Goal: Information Seeking & Learning: Learn about a topic

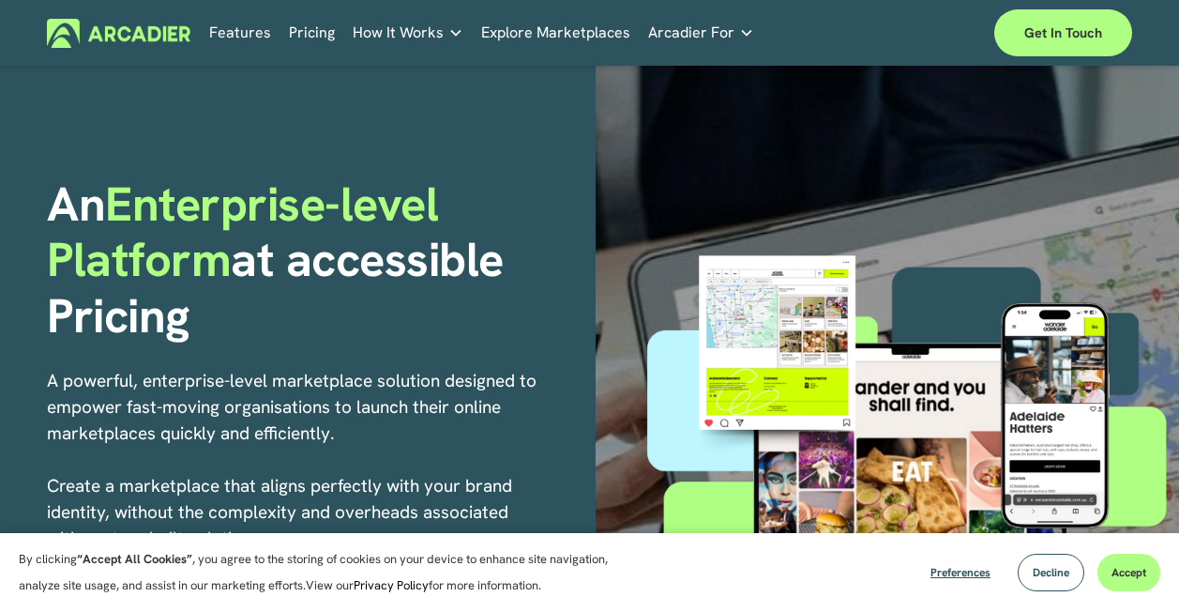
scroll to position [94, 0]
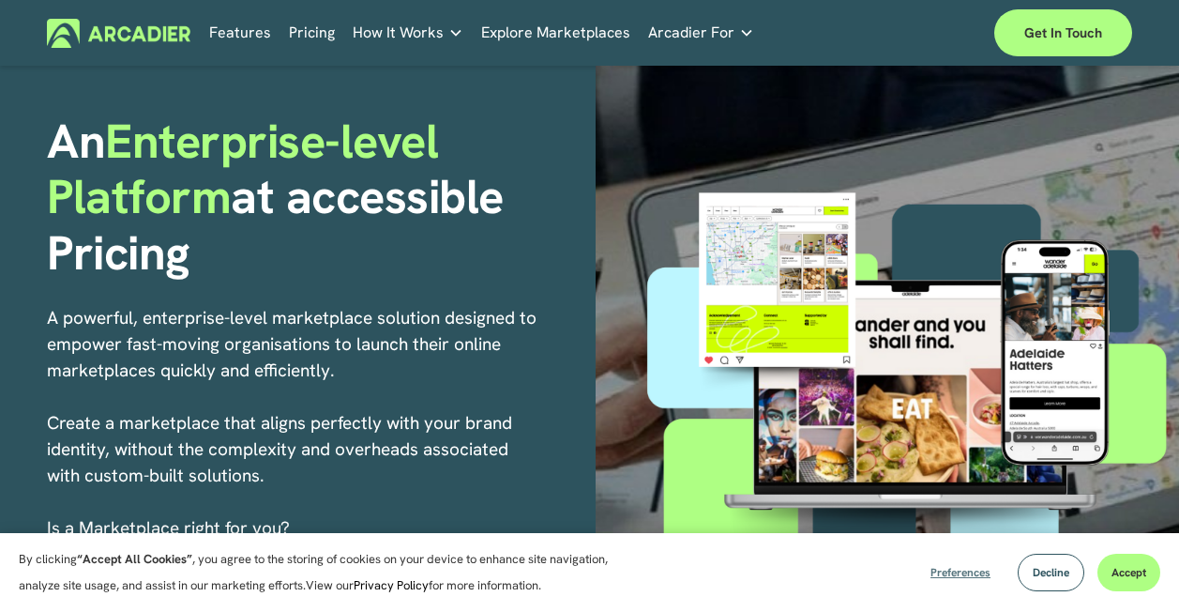
click at [949, 569] on span "Preferences" at bounding box center [961, 572] width 60 height 15
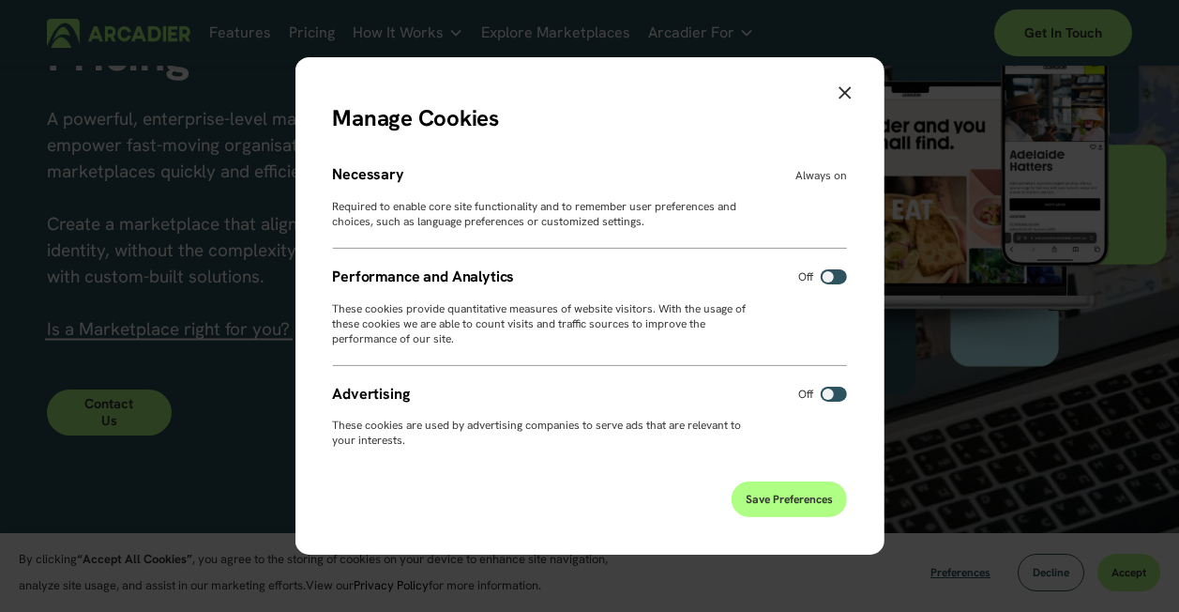
scroll to position [375, 0]
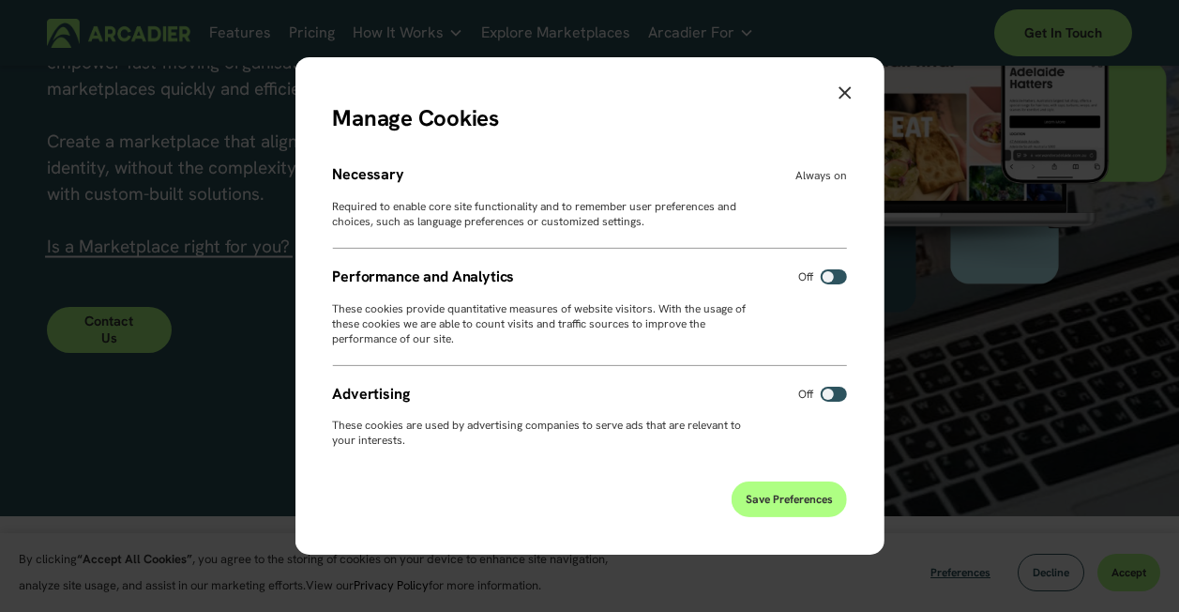
click at [786, 503] on span "Save Preferences" at bounding box center [789, 499] width 87 height 15
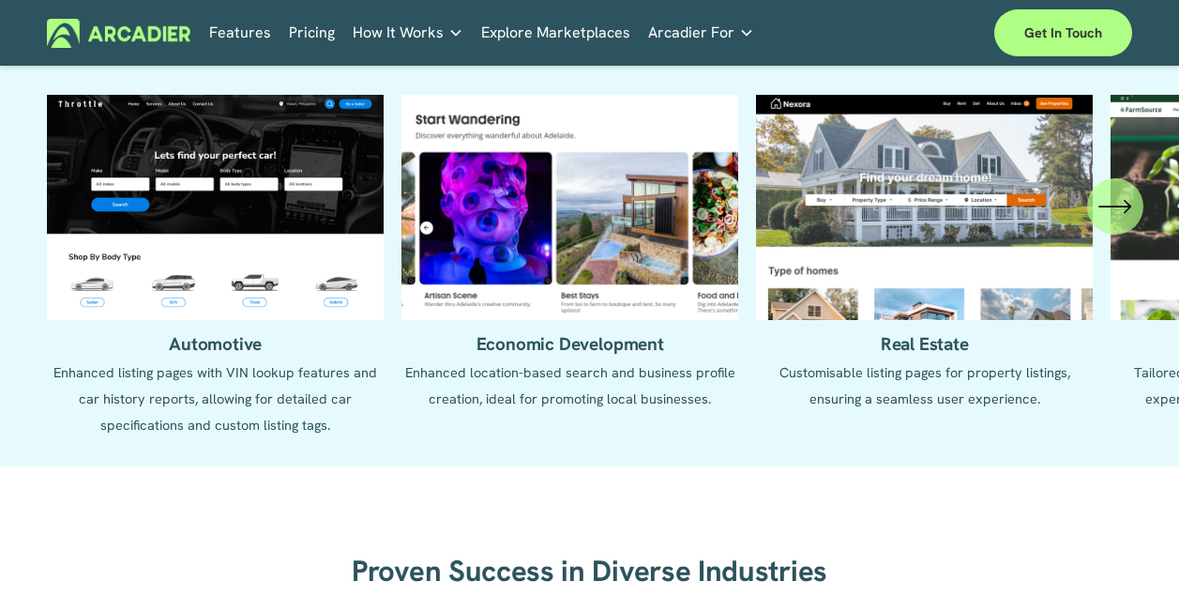
scroll to position [1689, 0]
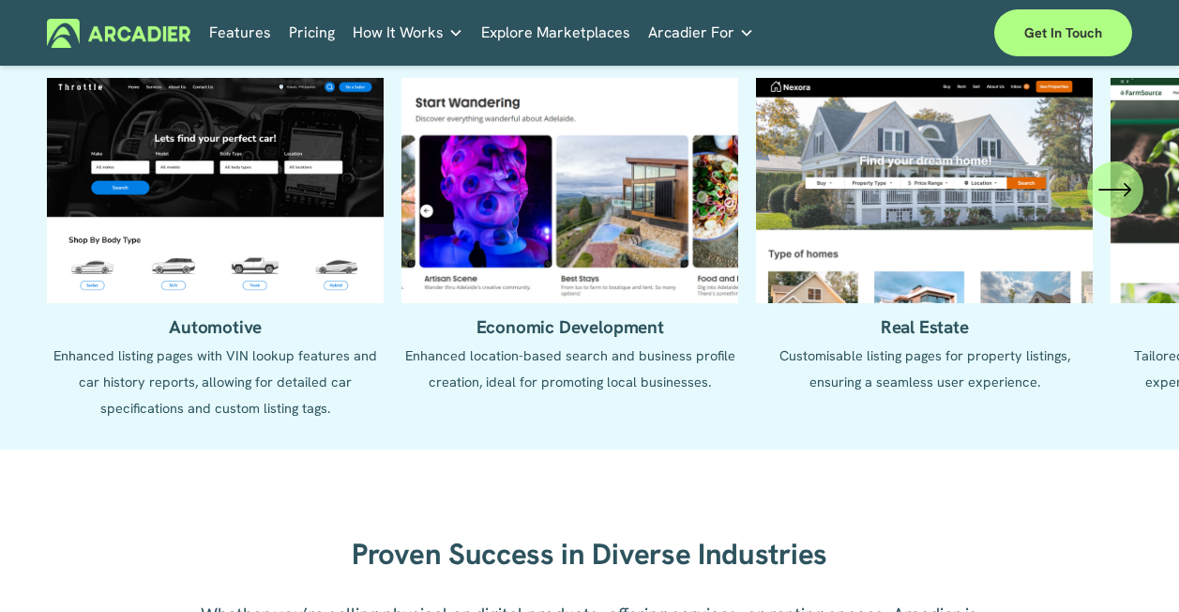
click at [231, 246] on ul "Automotive Enhanced listing pages with VIN lookup features and car history repo…" at bounding box center [589, 249] width 1084 height 343
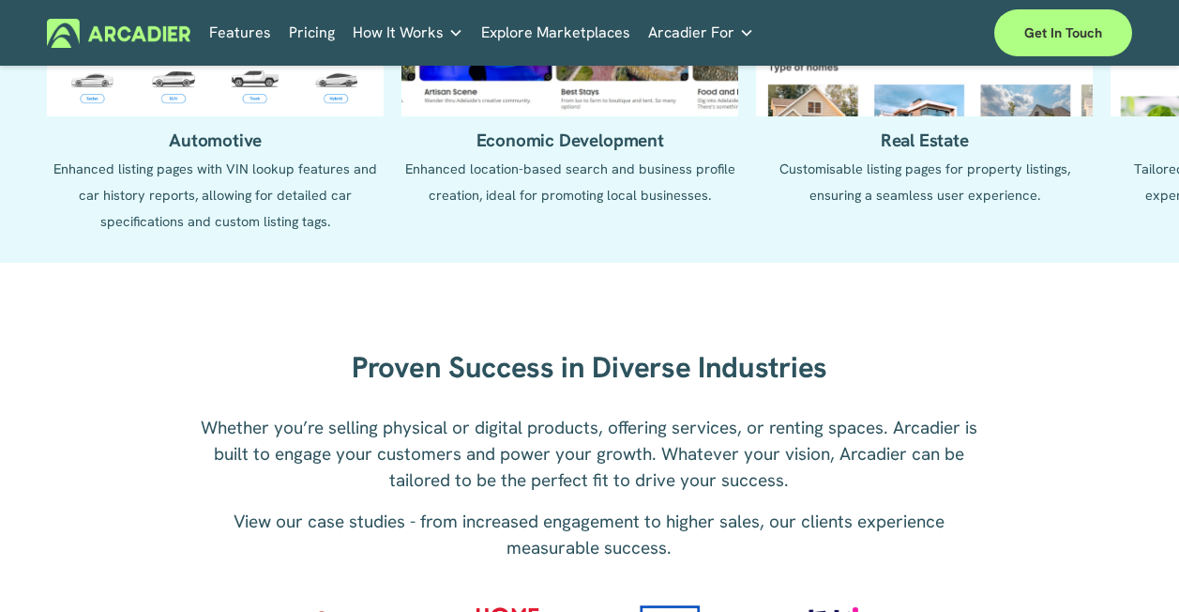
scroll to position [1876, 0]
click at [235, 234] on ul "Automotive Enhanced listing pages with VIN lookup features and car history repo…" at bounding box center [589, 61] width 1084 height 343
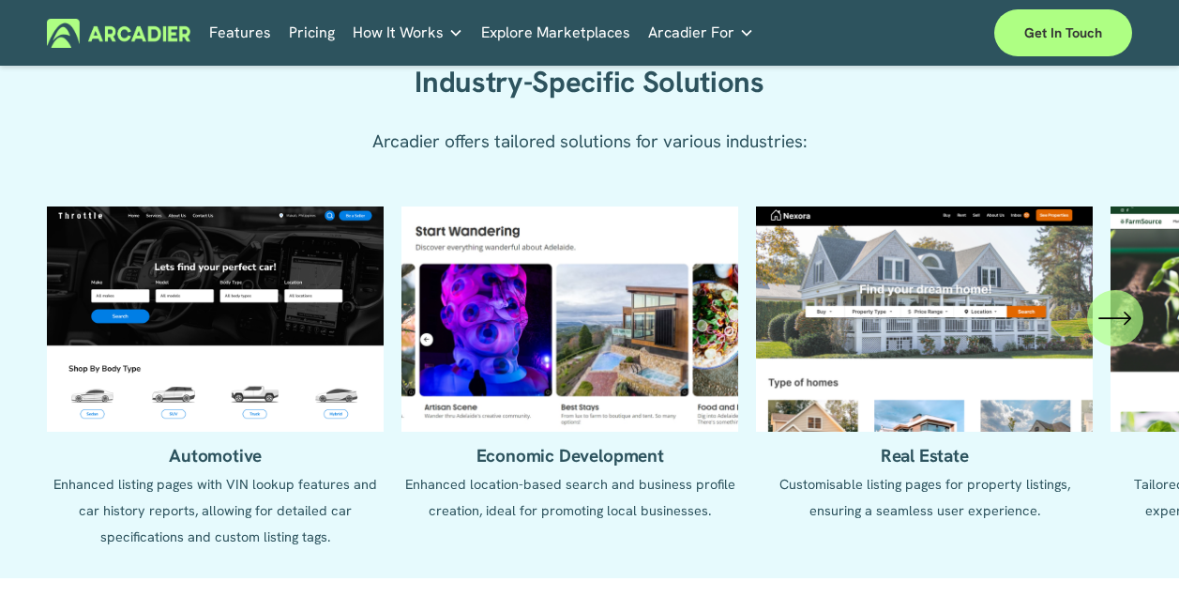
scroll to position [1407, 0]
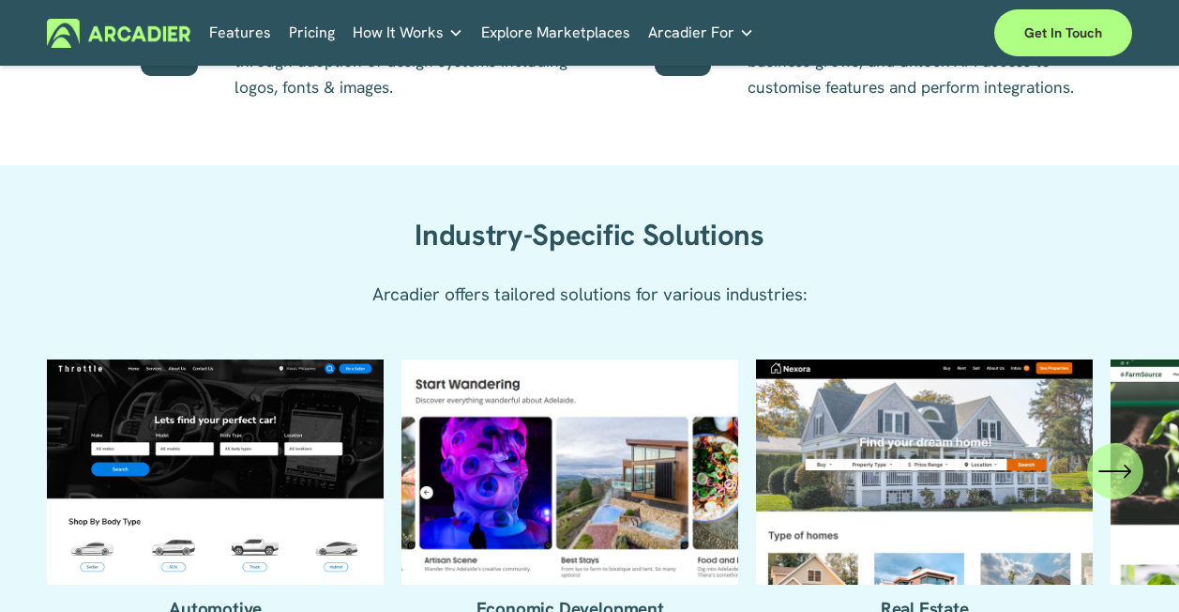
click at [448, 30] on icon "folder dropdown" at bounding box center [455, 32] width 15 height 15
click at [0, 0] on h5 "Why Arcadier" at bounding box center [0, 0] width 0 height 0
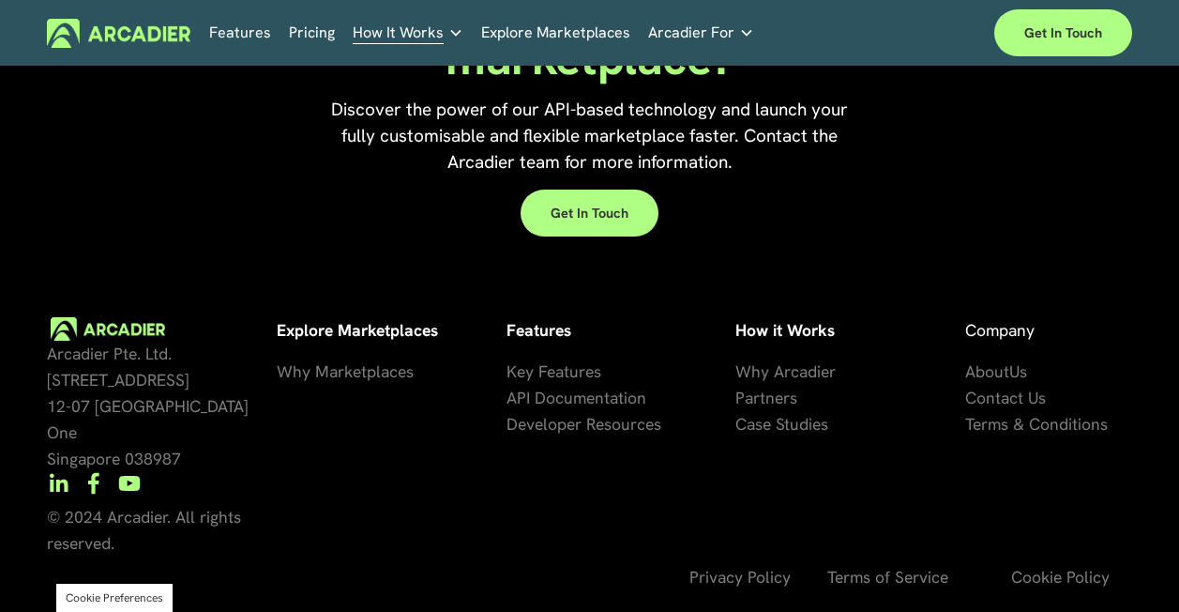
scroll to position [1732, 0]
click at [582, 408] on span "API Documentation" at bounding box center [577, 398] width 140 height 22
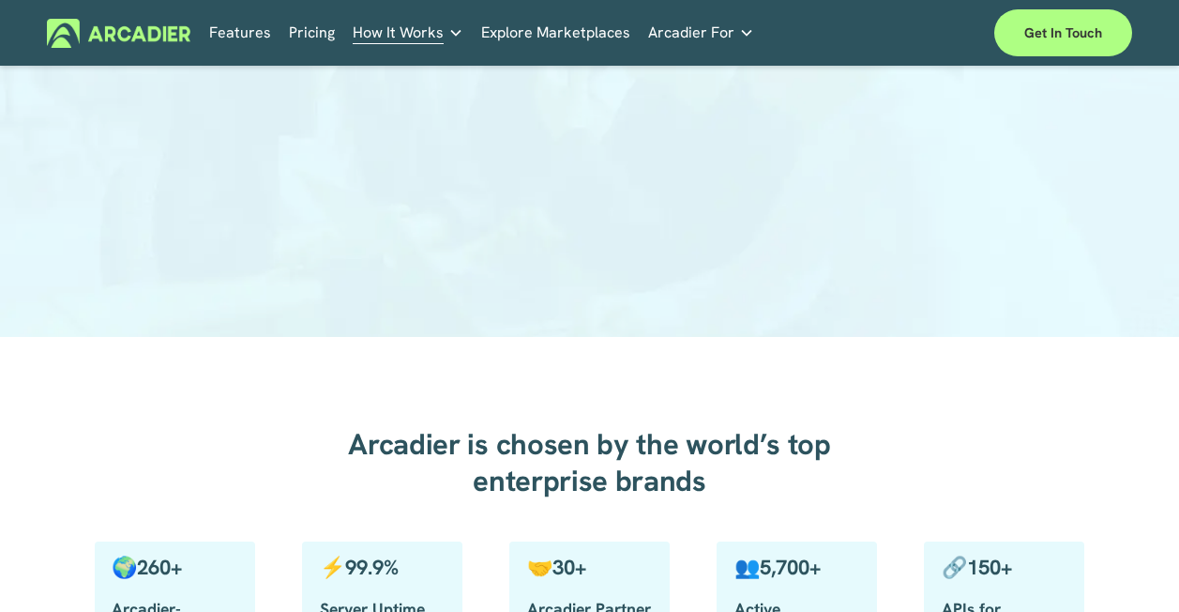
scroll to position [375, 0]
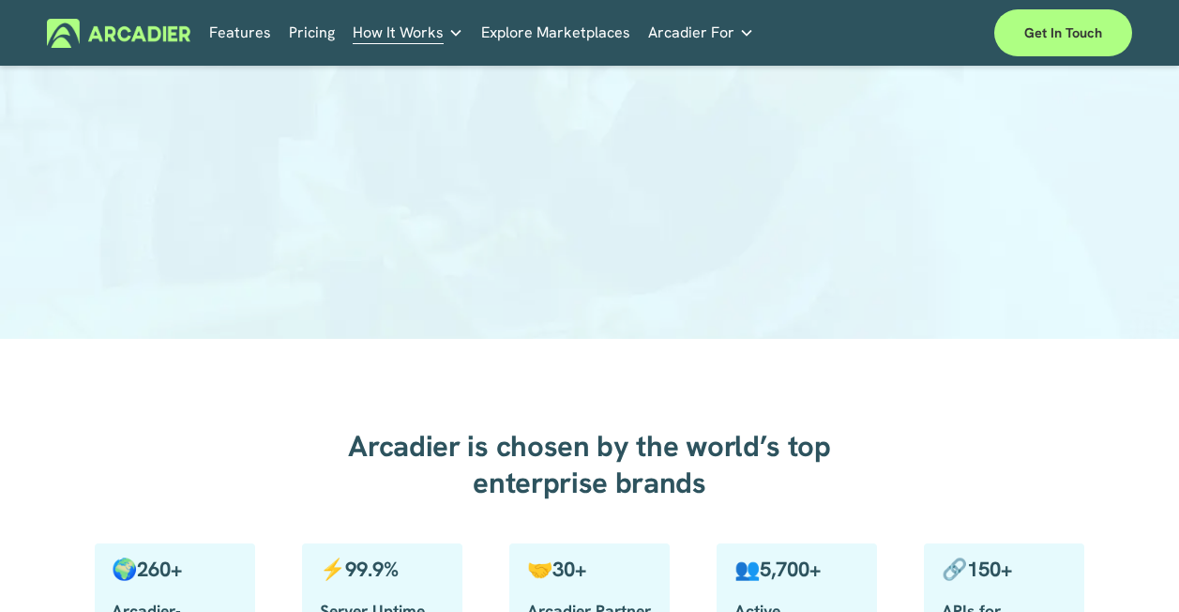
click at [3, 285] on div at bounding box center [589, 22] width 1179 height 629
